Goal: Information Seeking & Learning: Check status

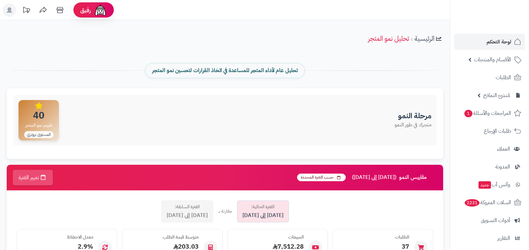
scroll to position [126, 0]
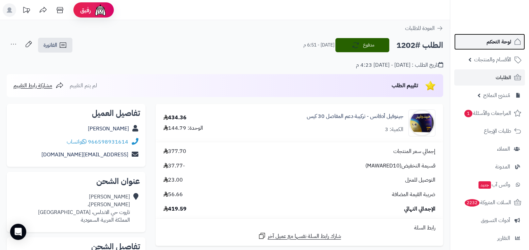
click at [496, 42] on span "لوحة التحكم" at bounding box center [498, 41] width 25 height 9
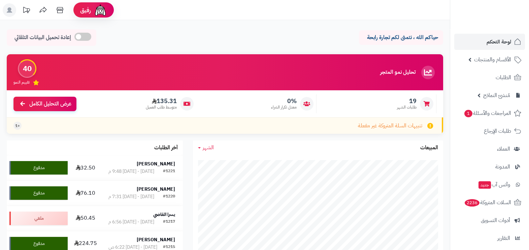
click at [24, 67] on div "40" at bounding box center [27, 68] width 19 height 19
click at [53, 107] on link "عرض التحليل الكامل" at bounding box center [44, 103] width 63 height 14
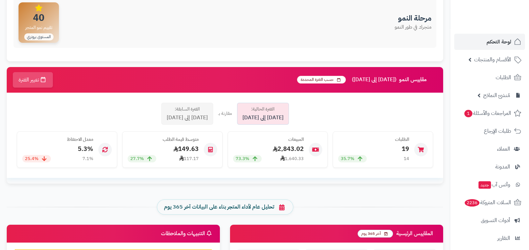
scroll to position [126, 0]
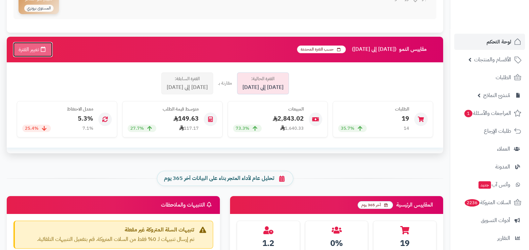
click at [45, 48] on icon "button" at bounding box center [43, 48] width 5 height 5
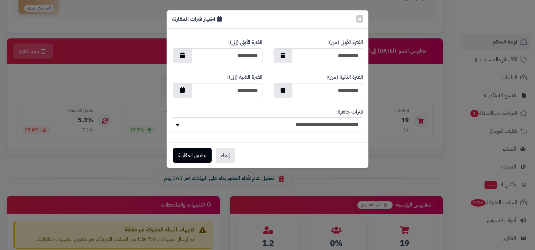
click at [177, 126] on select "**********" at bounding box center [267, 124] width 191 height 15
click at [386, 131] on div "**********" at bounding box center [267, 125] width 535 height 250
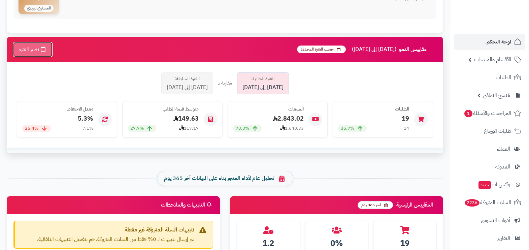
click at [36, 50] on button "تغيير الفترة" at bounding box center [33, 49] width 40 height 15
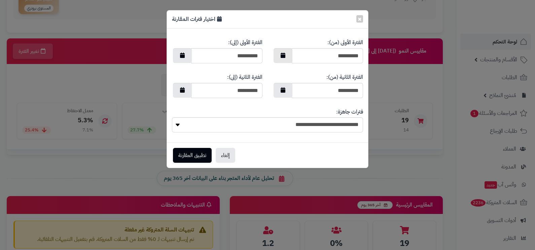
click at [283, 56] on icon "button" at bounding box center [283, 55] width 5 height 5
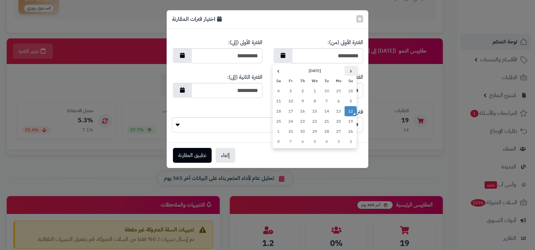
click at [348, 70] on th "‹" at bounding box center [351, 71] width 12 height 10
click at [294, 92] on td "1" at bounding box center [291, 91] width 12 height 10
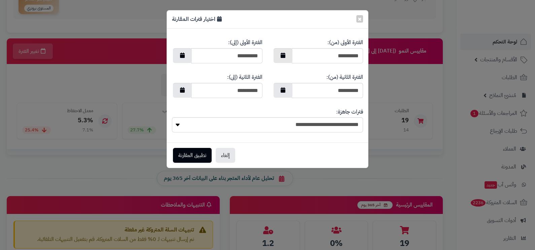
click at [283, 58] on button "button" at bounding box center [283, 55] width 19 height 15
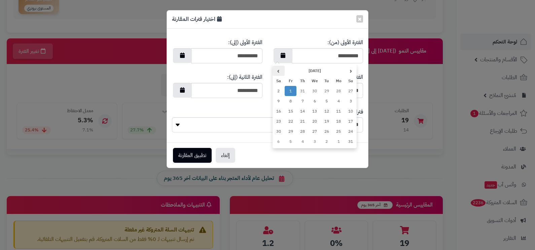
click at [282, 69] on th "›" at bounding box center [279, 71] width 12 height 10
click at [340, 91] on td "1" at bounding box center [339, 91] width 12 height 10
type input "**********"
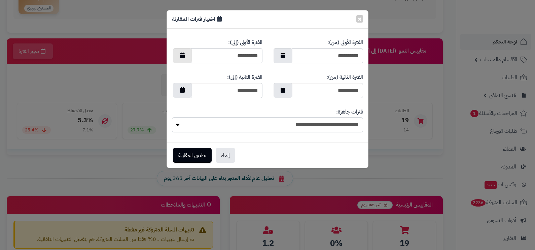
click at [183, 54] on icon "button" at bounding box center [182, 55] width 5 height 5
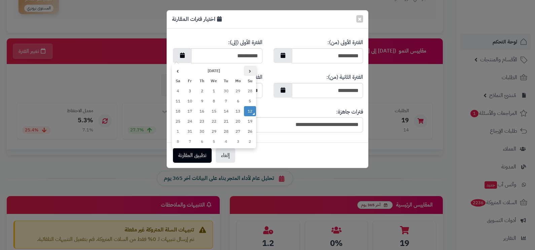
click at [249, 72] on th "‹" at bounding box center [250, 71] width 12 height 10
click at [179, 73] on th "›" at bounding box center [178, 71] width 12 height 10
click at [228, 129] on td "30" at bounding box center [226, 131] width 12 height 10
type input "**********"
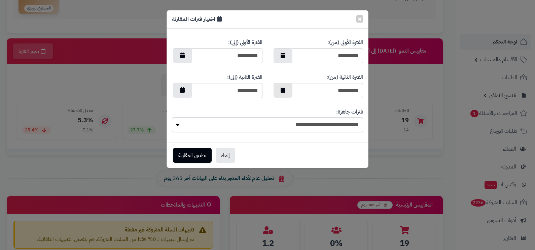
click at [289, 91] on button "button" at bounding box center [283, 90] width 19 height 15
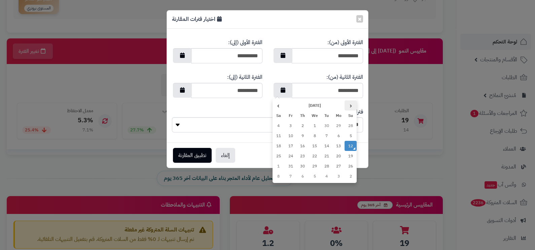
click at [348, 107] on th "‹" at bounding box center [351, 105] width 12 height 10
click at [288, 125] on td "1" at bounding box center [291, 125] width 12 height 10
type input "**********"
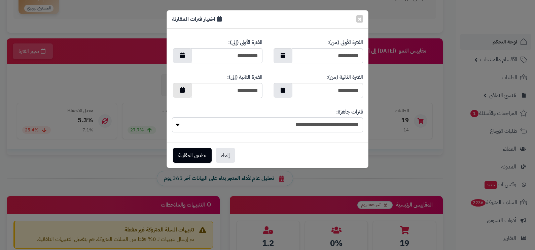
click at [183, 89] on icon "button" at bounding box center [182, 89] width 5 height 5
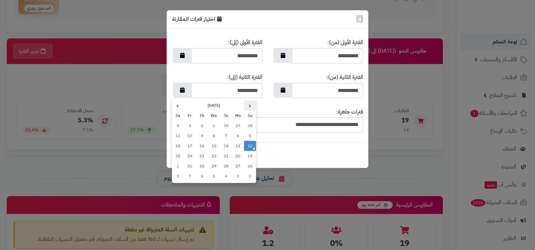
click at [244, 109] on th "‹" at bounding box center [250, 105] width 12 height 10
click at [247, 108] on th "‹" at bounding box center [250, 105] width 12 height 10
click at [181, 166] on td "30" at bounding box center [178, 166] width 12 height 10
type input "**********"
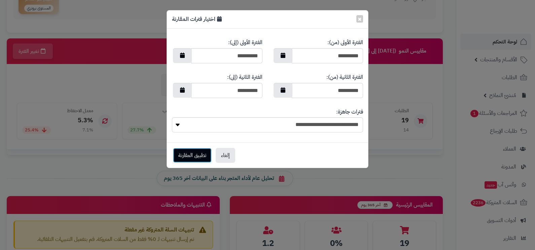
click at [197, 155] on button "تطبيق المقارنة" at bounding box center [192, 155] width 39 height 15
